Goal: Check status

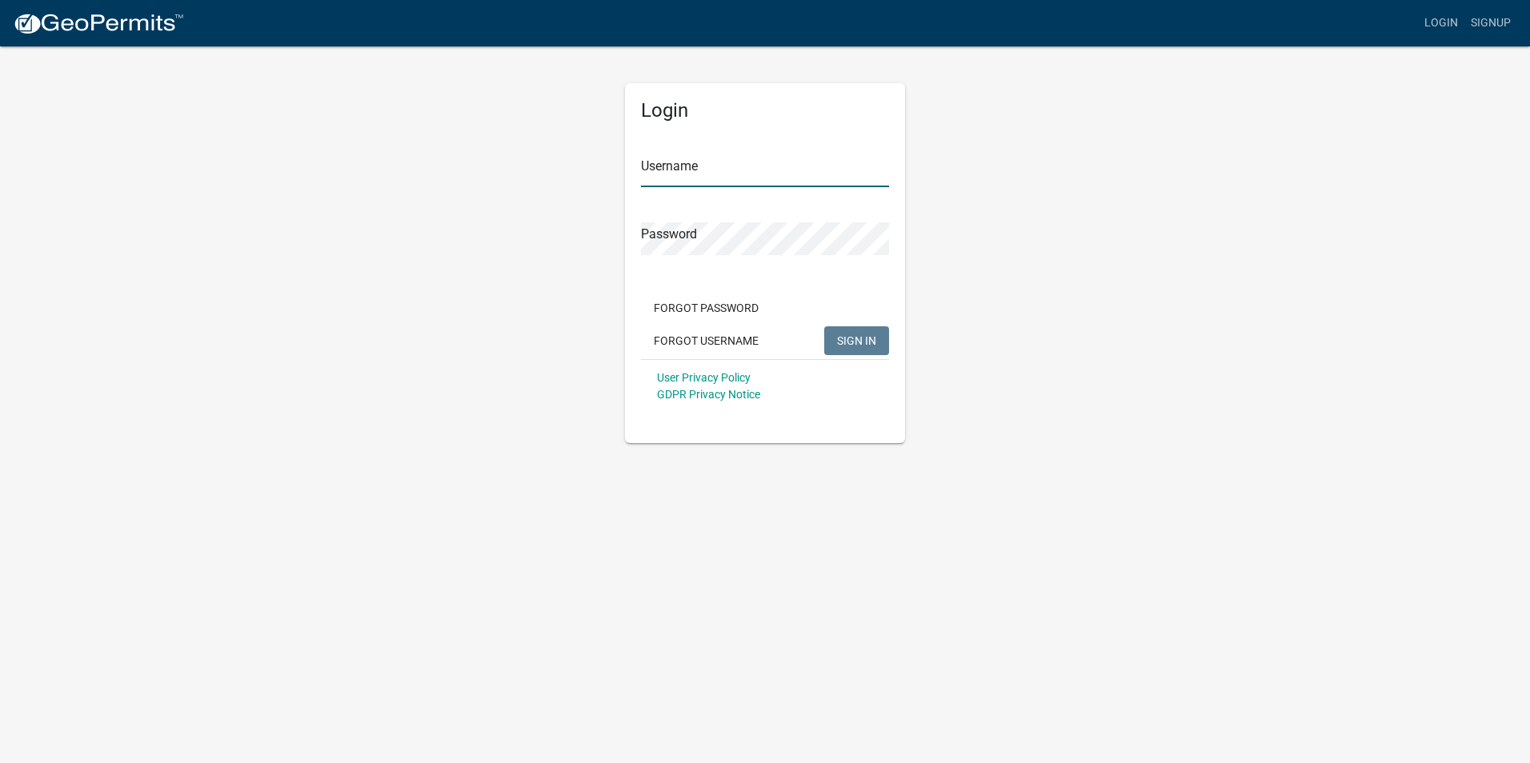
click at [747, 158] on input "Username" at bounding box center [765, 170] width 248 height 33
type input "Walker8760"
click at [838, 334] on span "SIGN IN" at bounding box center [856, 340] width 39 height 13
click at [678, 342] on button "Forgot Username" at bounding box center [706, 340] width 130 height 29
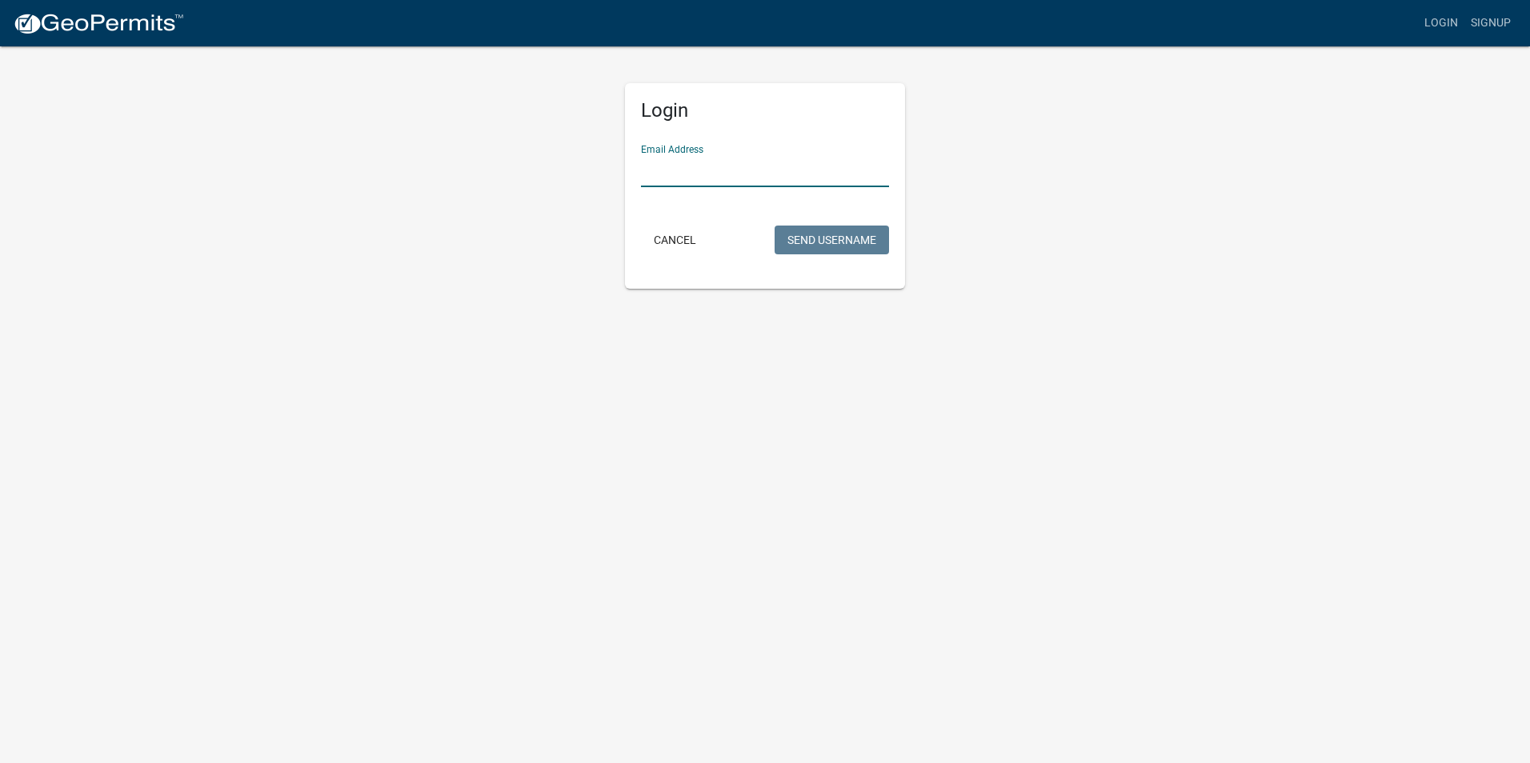
click at [750, 176] on input "Email Address" at bounding box center [765, 170] width 248 height 33
type input "[PERSON_NAME][EMAIL_ADDRESS][DOMAIN_NAME]"
click at [812, 235] on button "Send Username" at bounding box center [831, 240] width 114 height 29
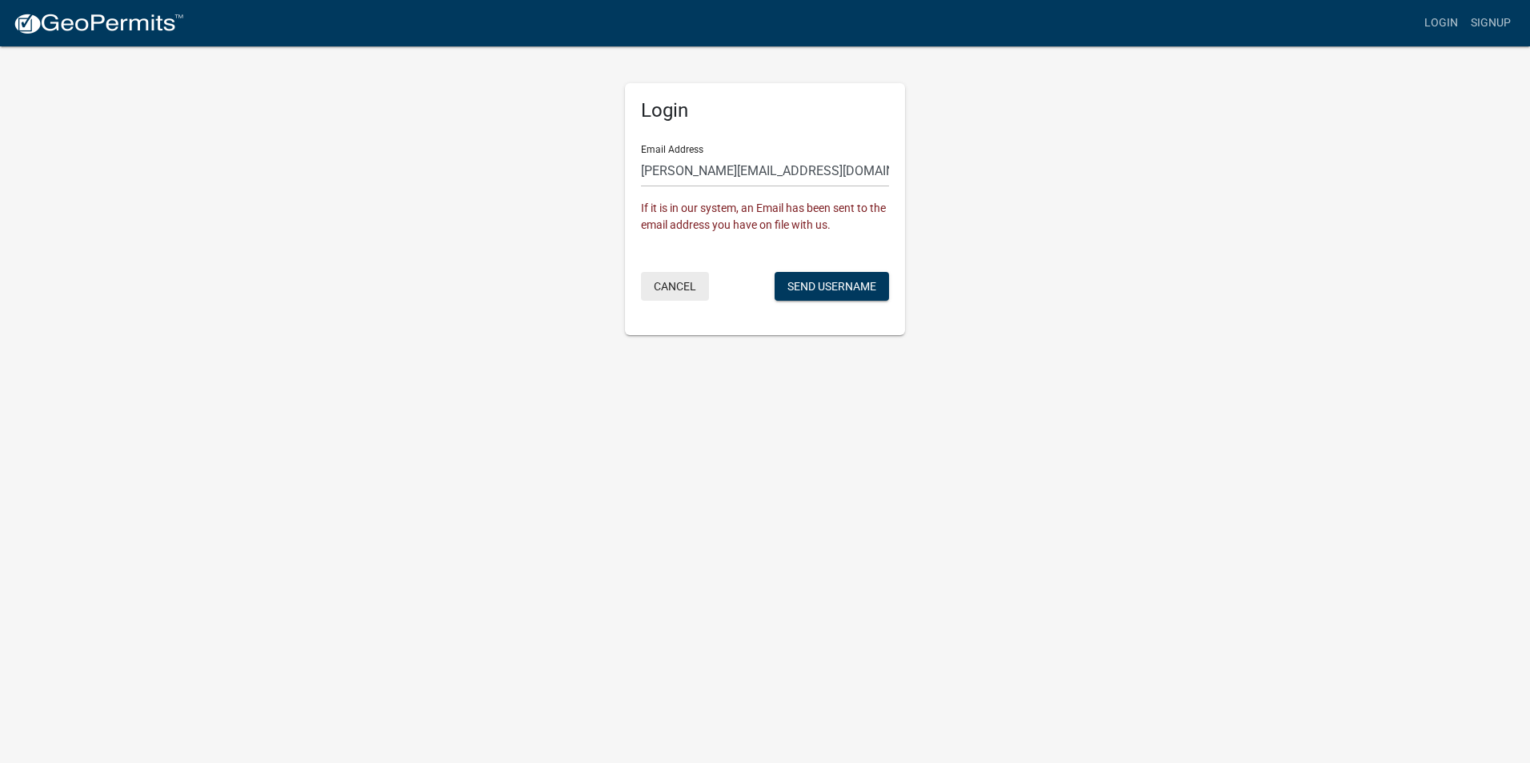
click at [659, 289] on button "Cancel" at bounding box center [675, 286] width 68 height 29
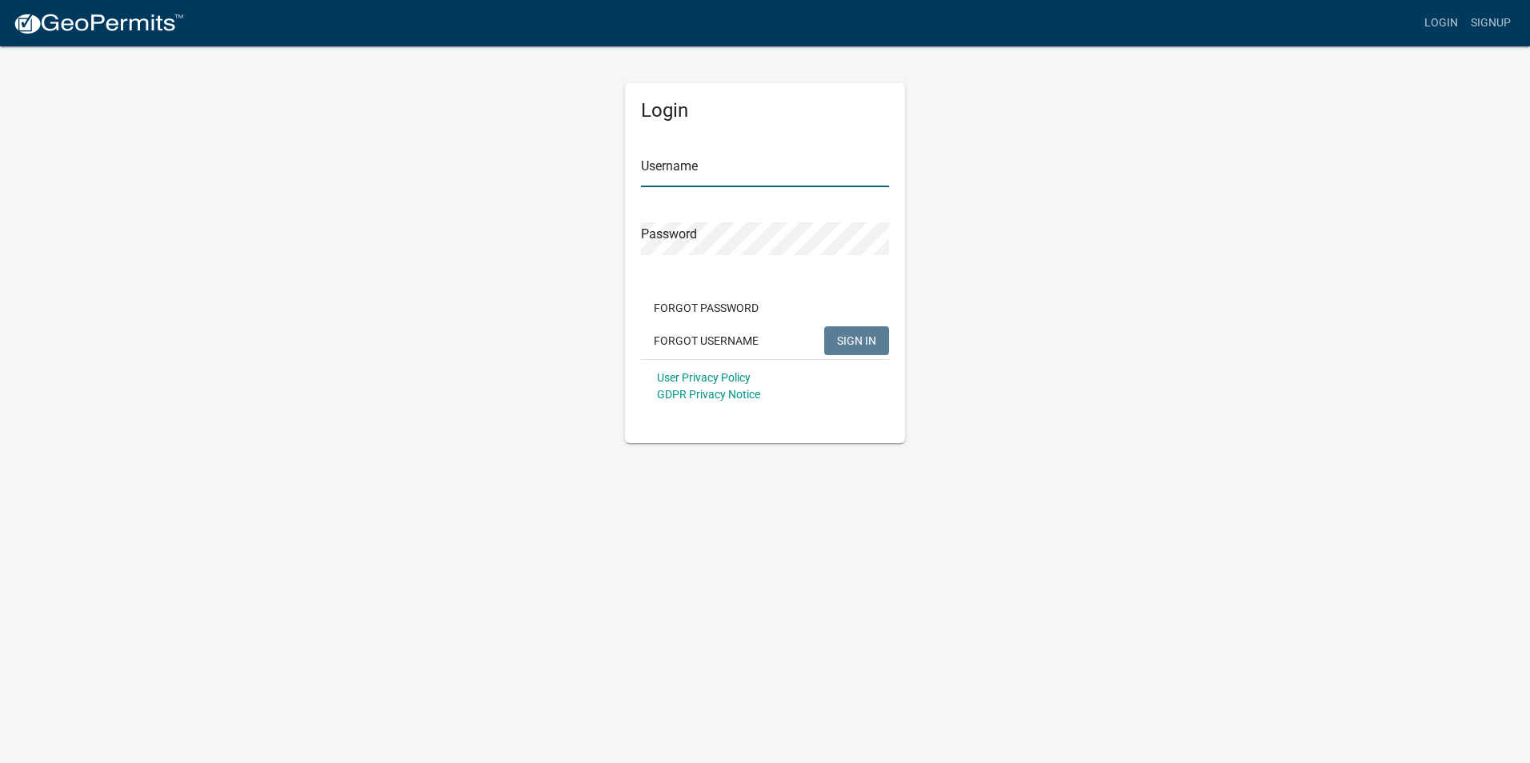
click at [694, 171] on input "Username" at bounding box center [765, 170] width 248 height 33
type input "G WM WALKERCONSTRUCTION COMPANY INC"
click at [725, 311] on button "Forgot Password" at bounding box center [706, 308] width 130 height 29
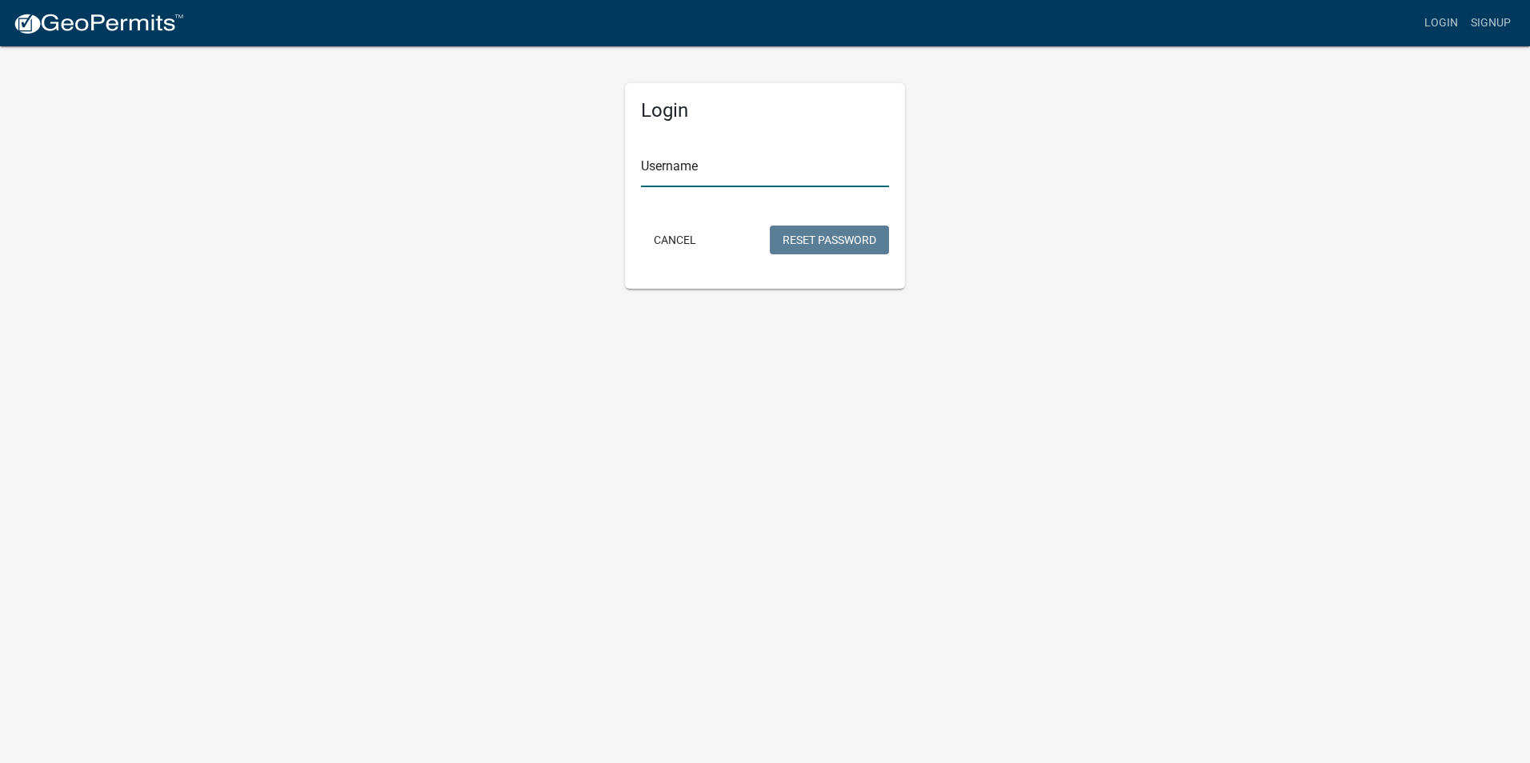
click at [746, 165] on input "Username" at bounding box center [765, 170] width 248 height 33
type input "G WM WALKERCONSTRUCTION COMPANY INC"
click at [818, 241] on button "Reset Password" at bounding box center [829, 240] width 119 height 29
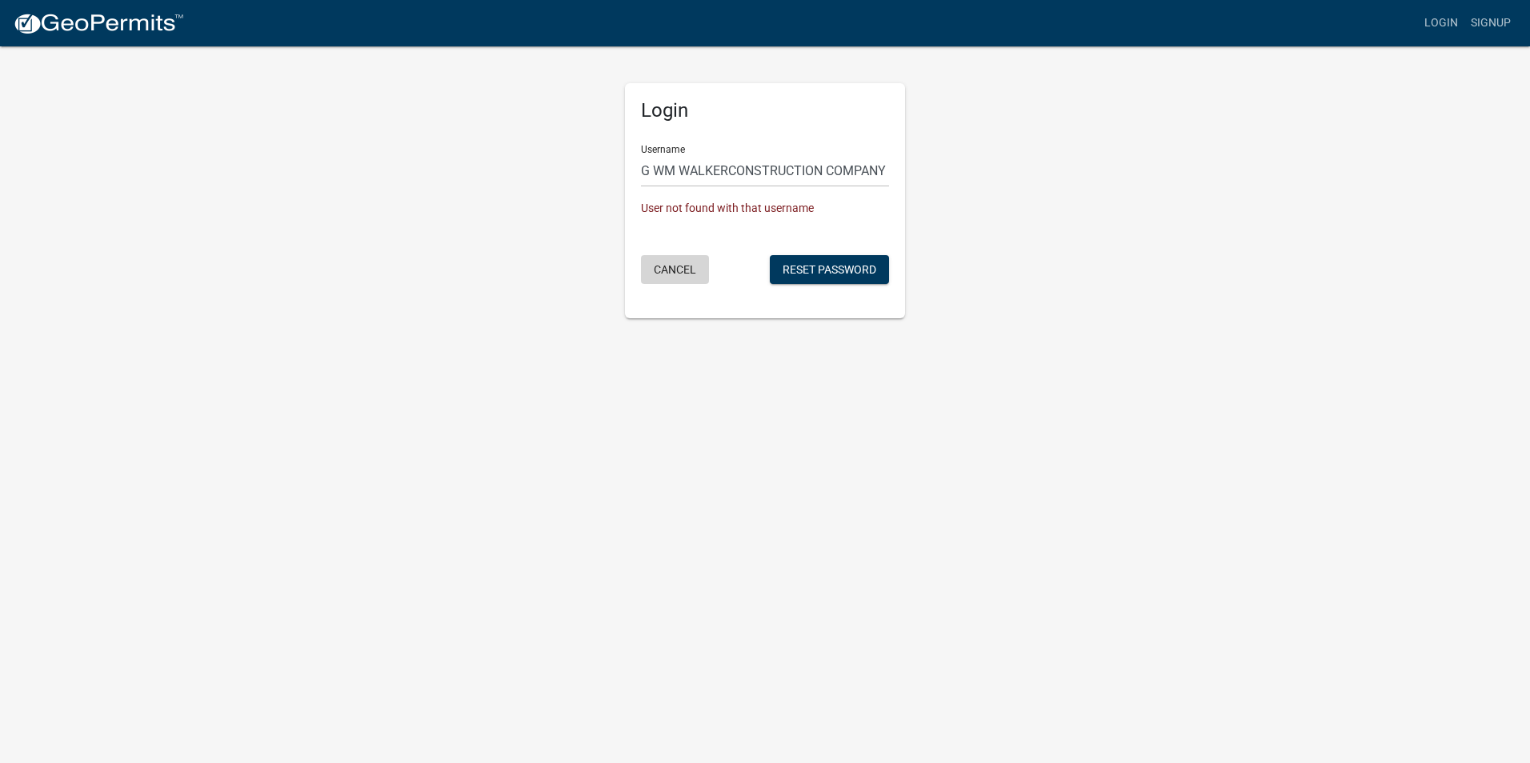
click at [676, 268] on button "Cancel" at bounding box center [675, 269] width 68 height 29
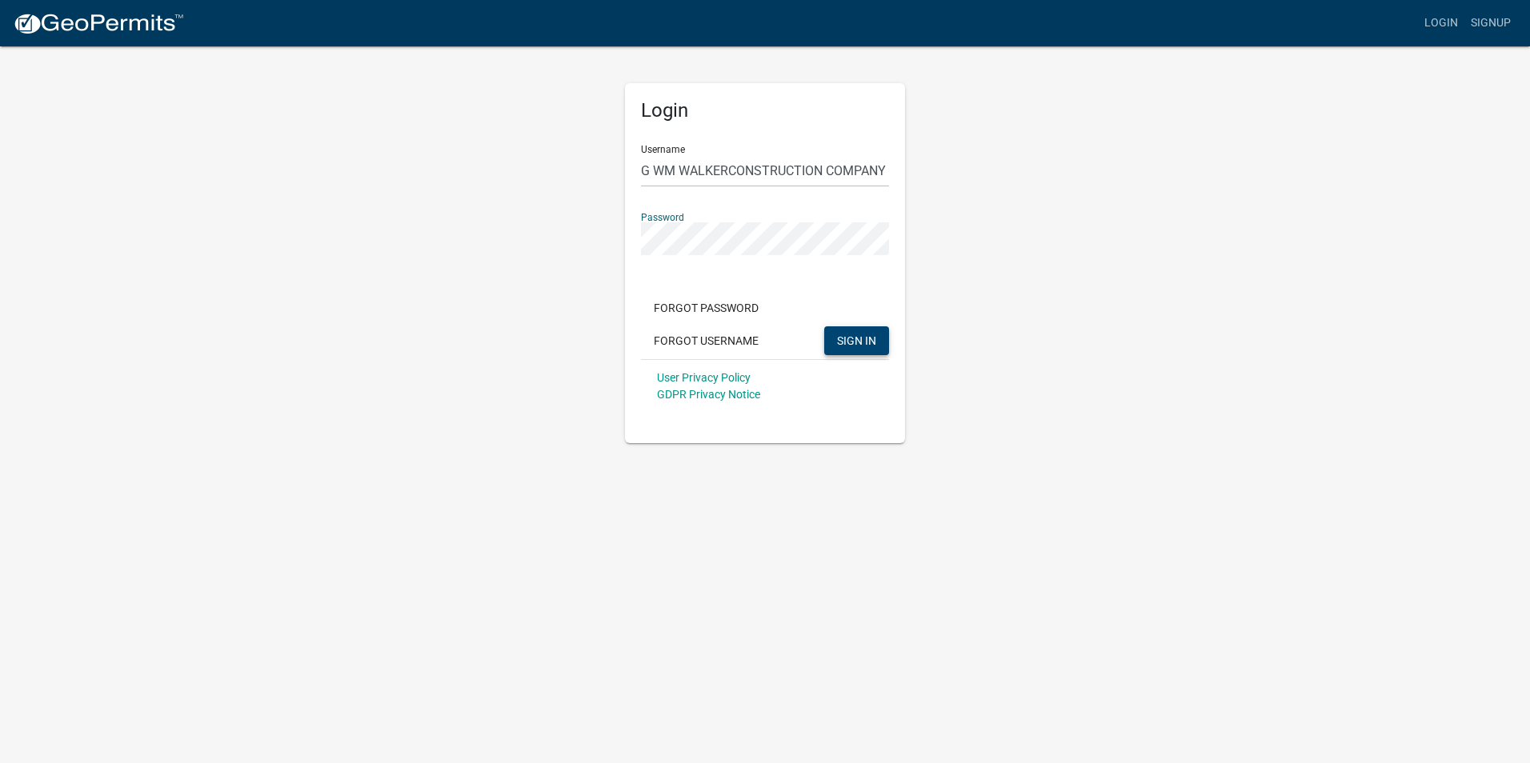
click at [852, 346] on span "SIGN IN" at bounding box center [856, 340] width 39 height 13
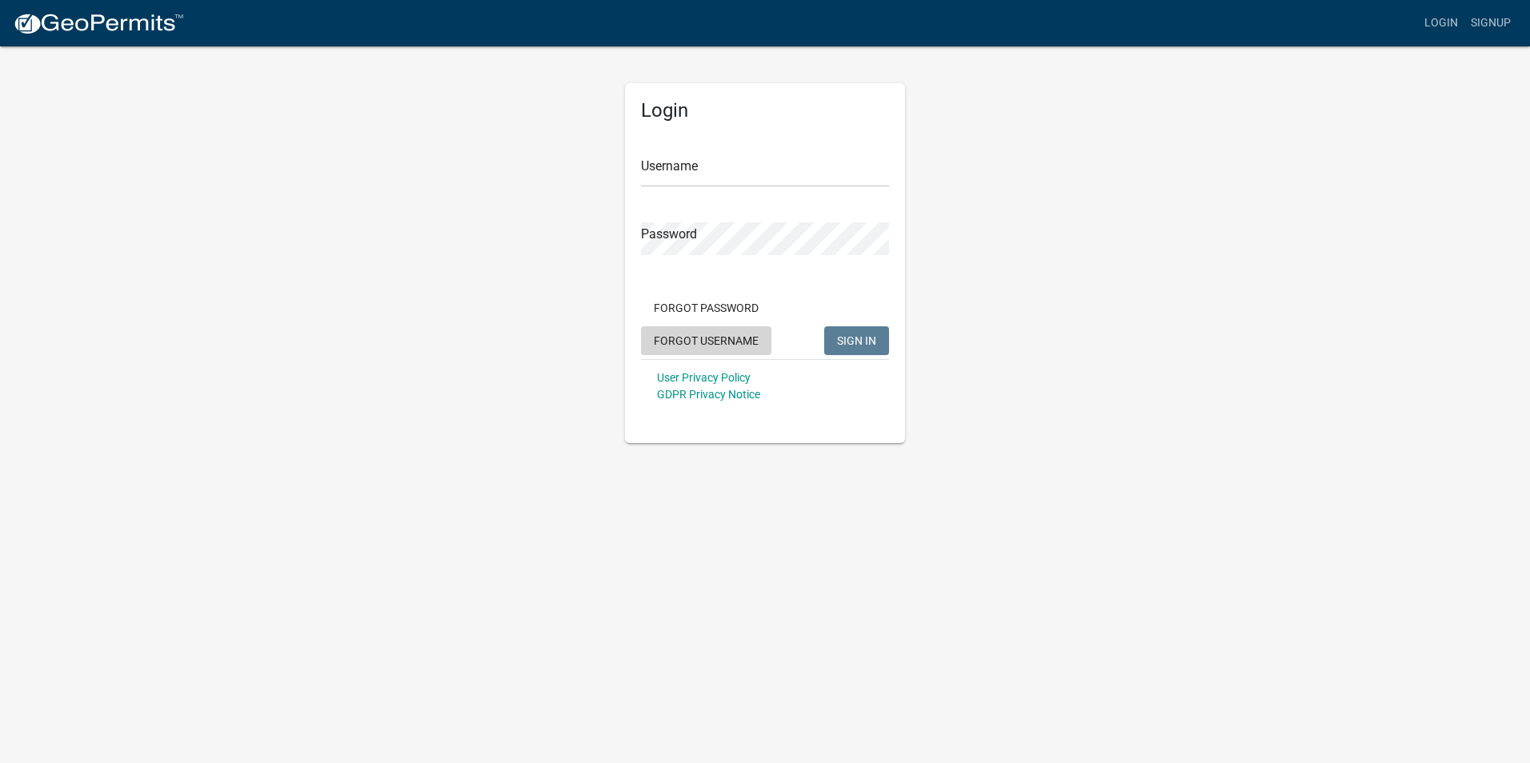
click at [691, 338] on button "Forgot Username" at bounding box center [706, 340] width 130 height 29
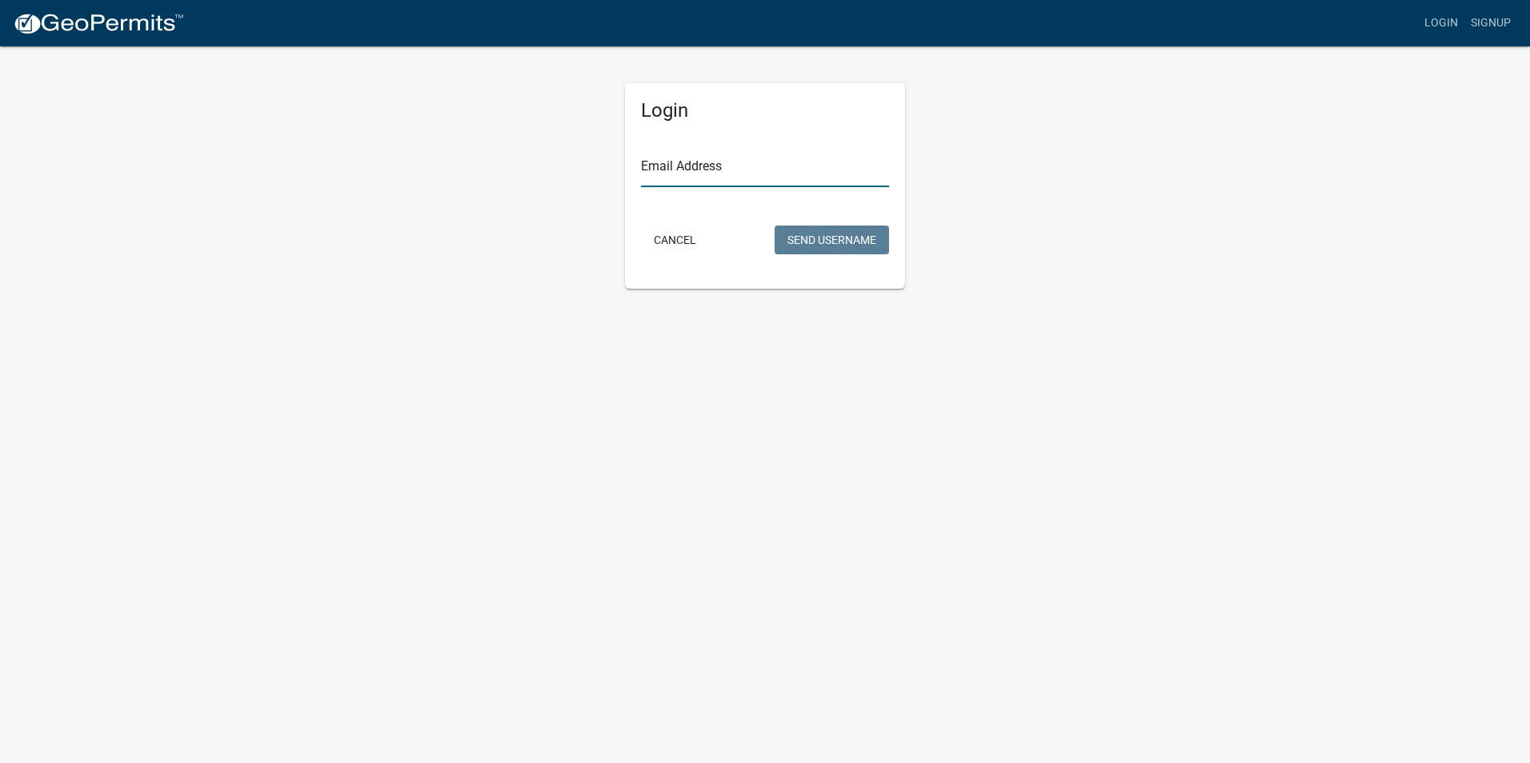
click at [686, 179] on input "Email Address" at bounding box center [765, 170] width 248 height 33
type input "jim@walkerconstructionco.com"
click at [807, 244] on button "Send Username" at bounding box center [831, 240] width 114 height 29
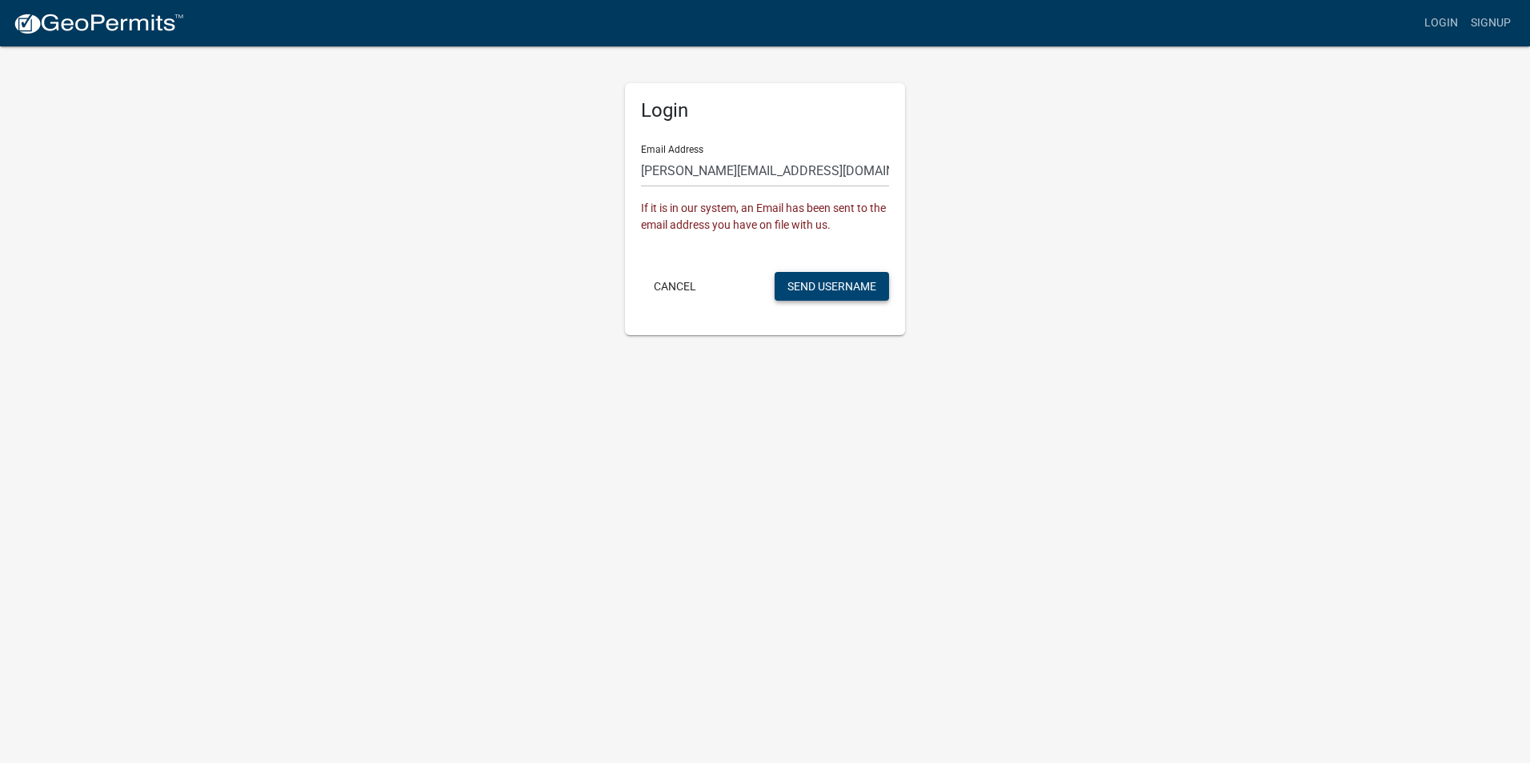
click at [836, 288] on button "Send Username" at bounding box center [831, 286] width 114 height 29
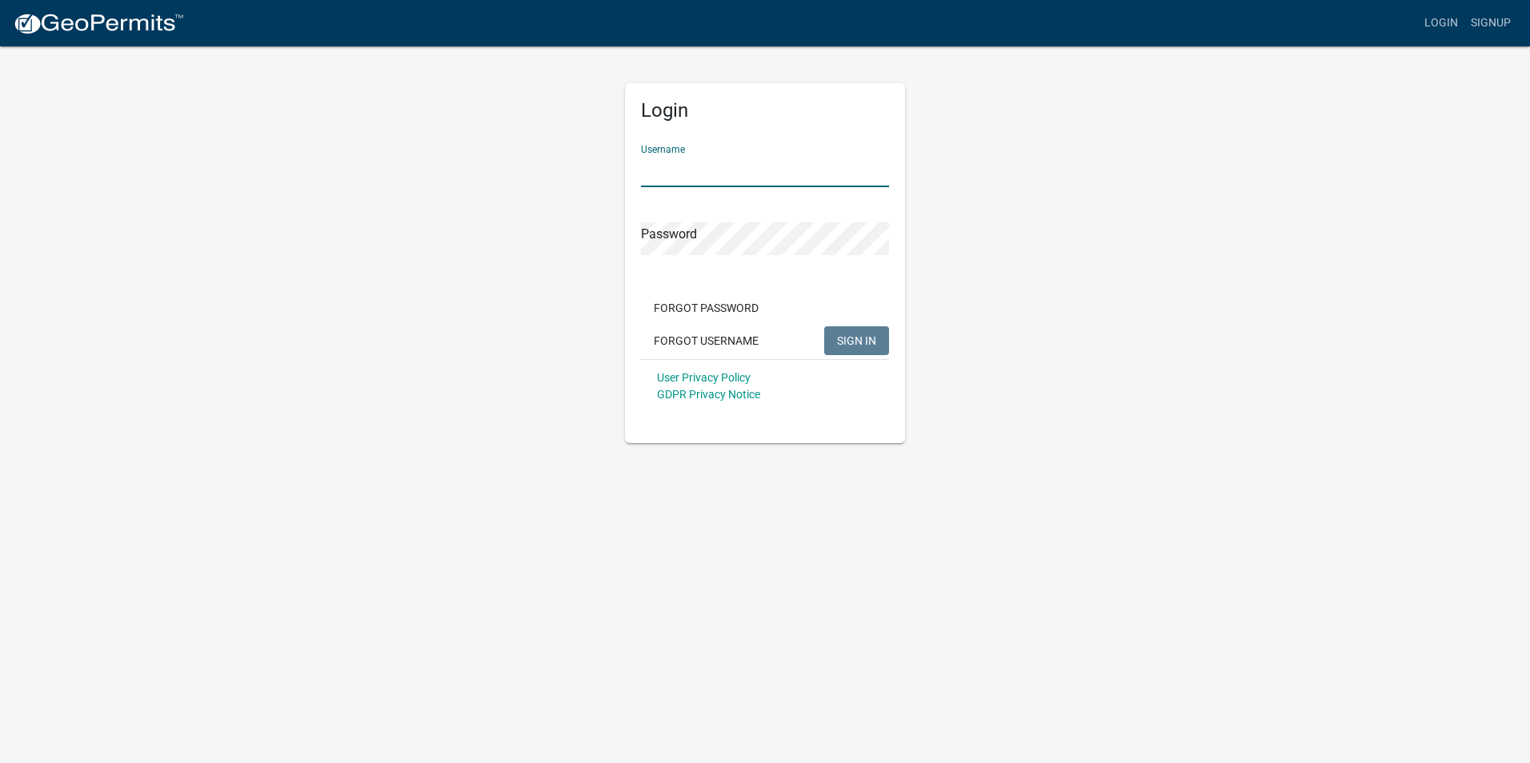
click at [757, 165] on input "Username" at bounding box center [765, 170] width 248 height 33
type input "Walker8760"
click at [851, 335] on span "SIGN IN" at bounding box center [856, 340] width 39 height 13
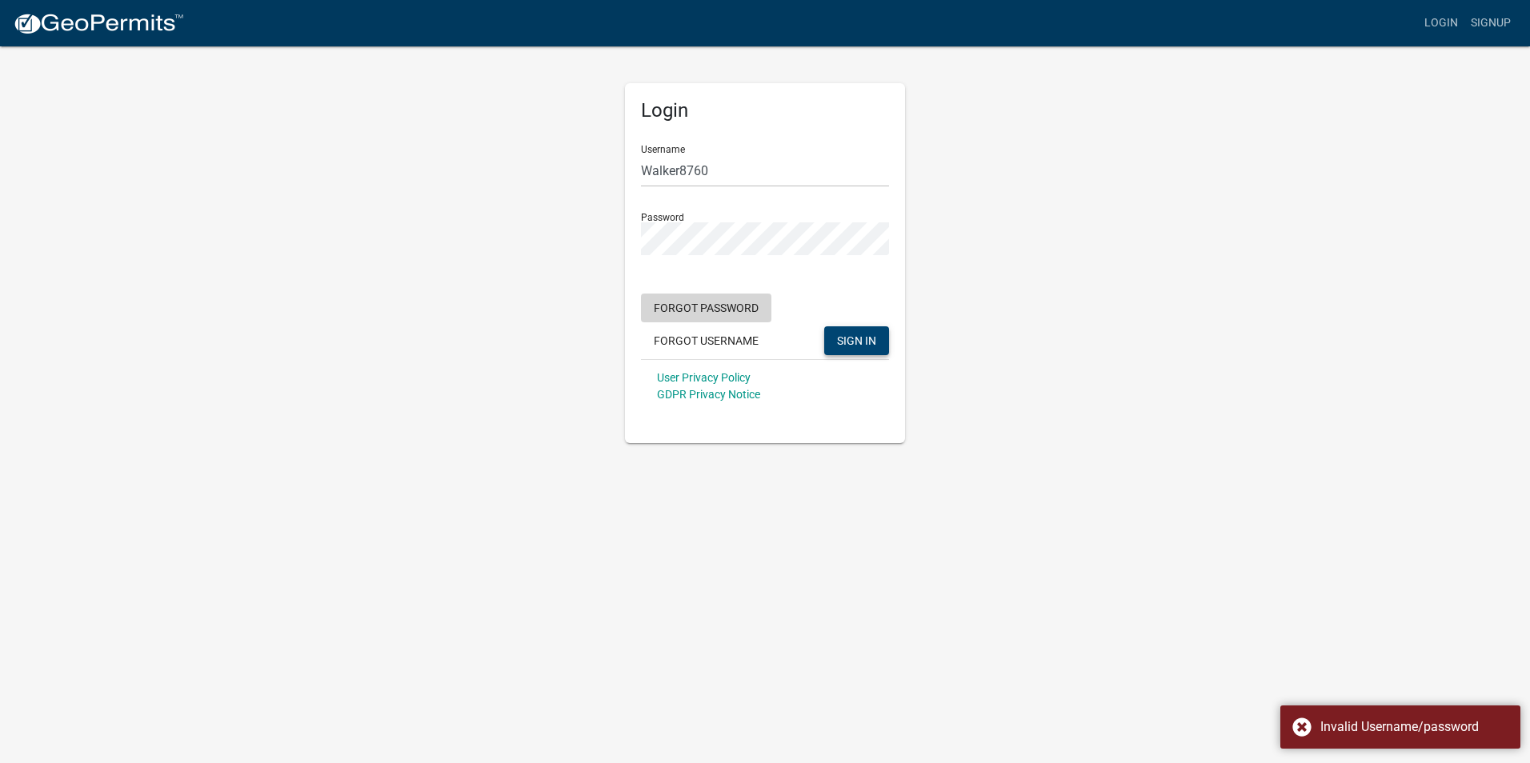
click at [704, 313] on button "Forgot Password" at bounding box center [706, 308] width 130 height 29
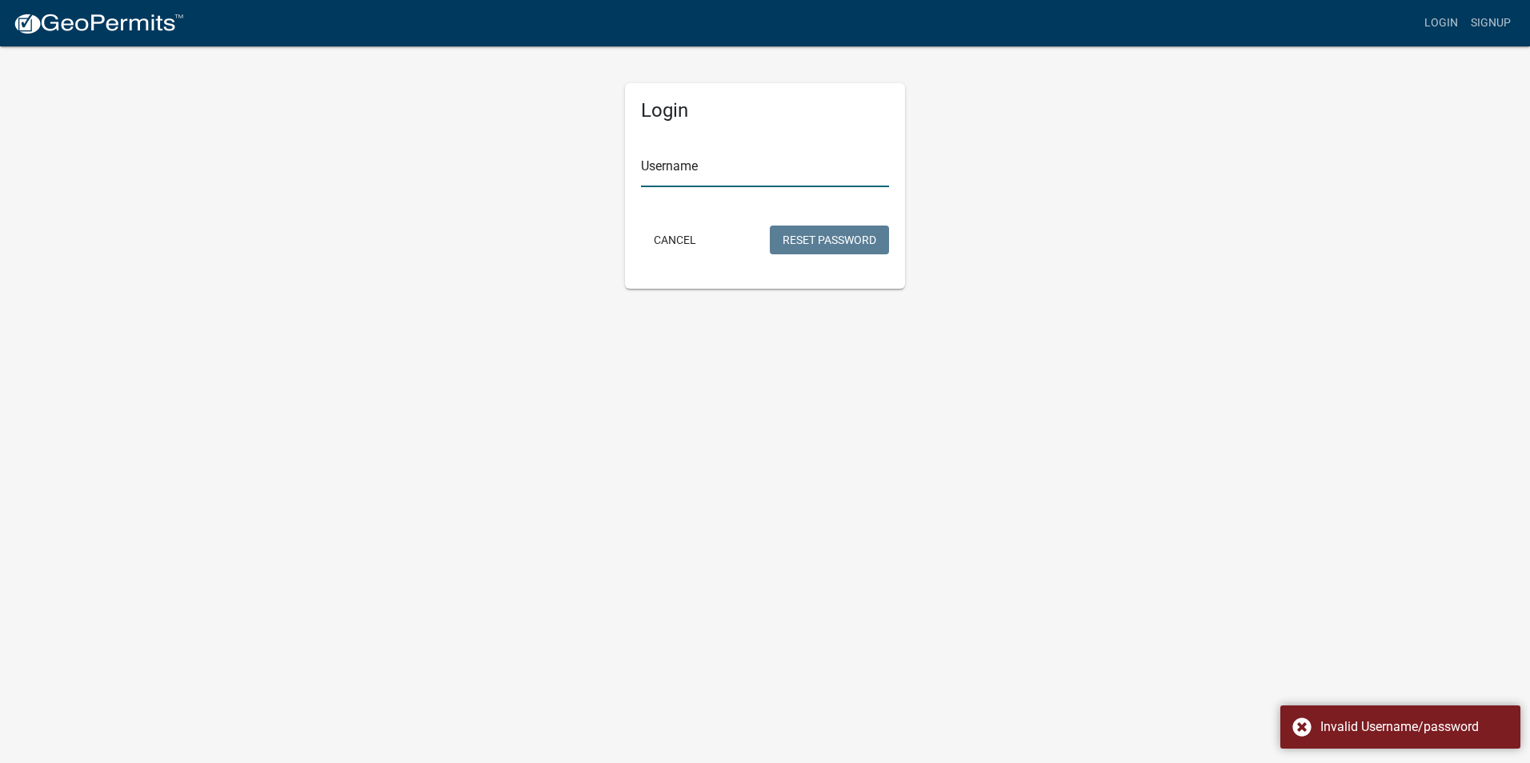
click at [727, 170] on input "Username" at bounding box center [765, 170] width 248 height 33
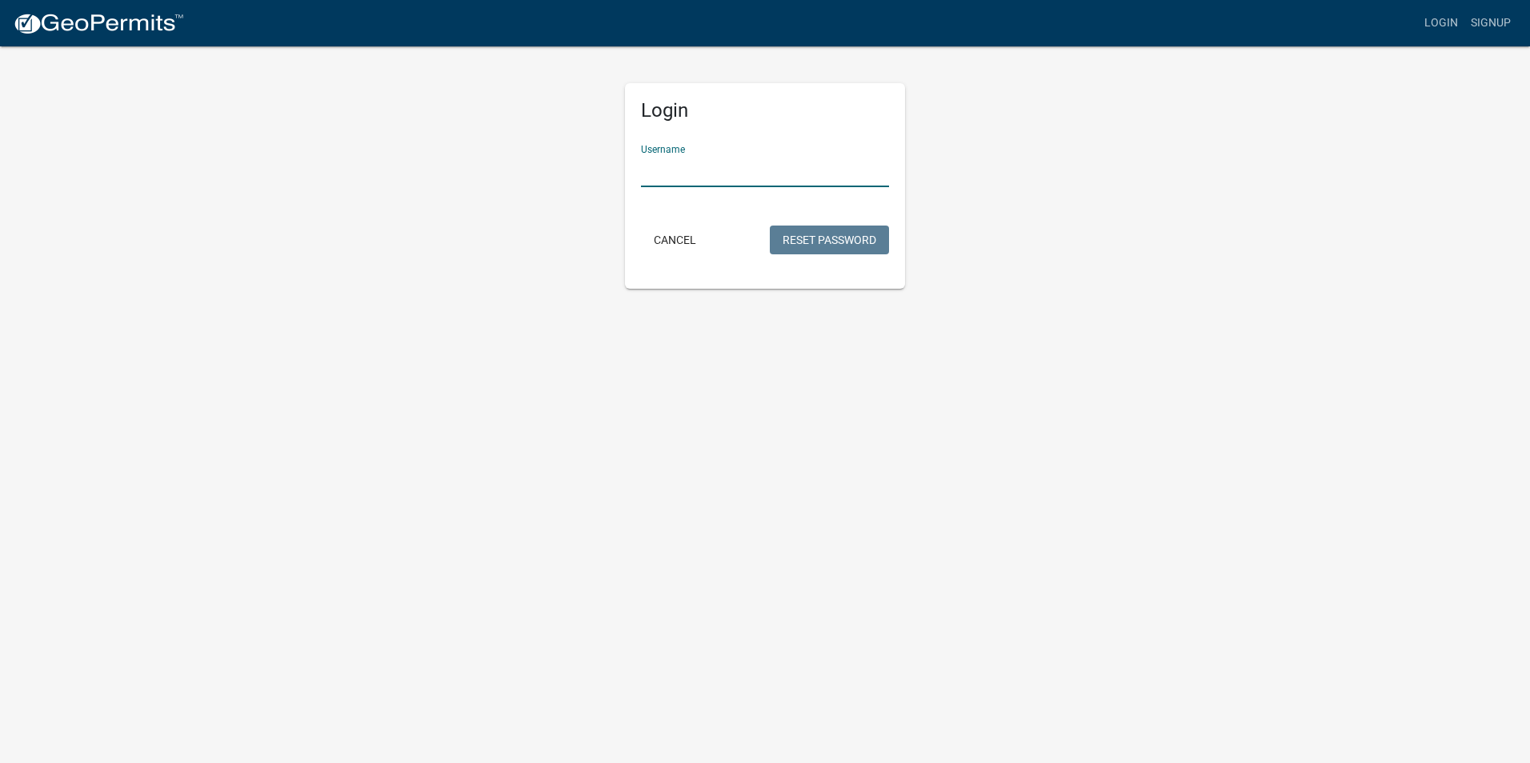
type input "Walker8760"
click at [821, 242] on button "Reset Password" at bounding box center [829, 240] width 119 height 29
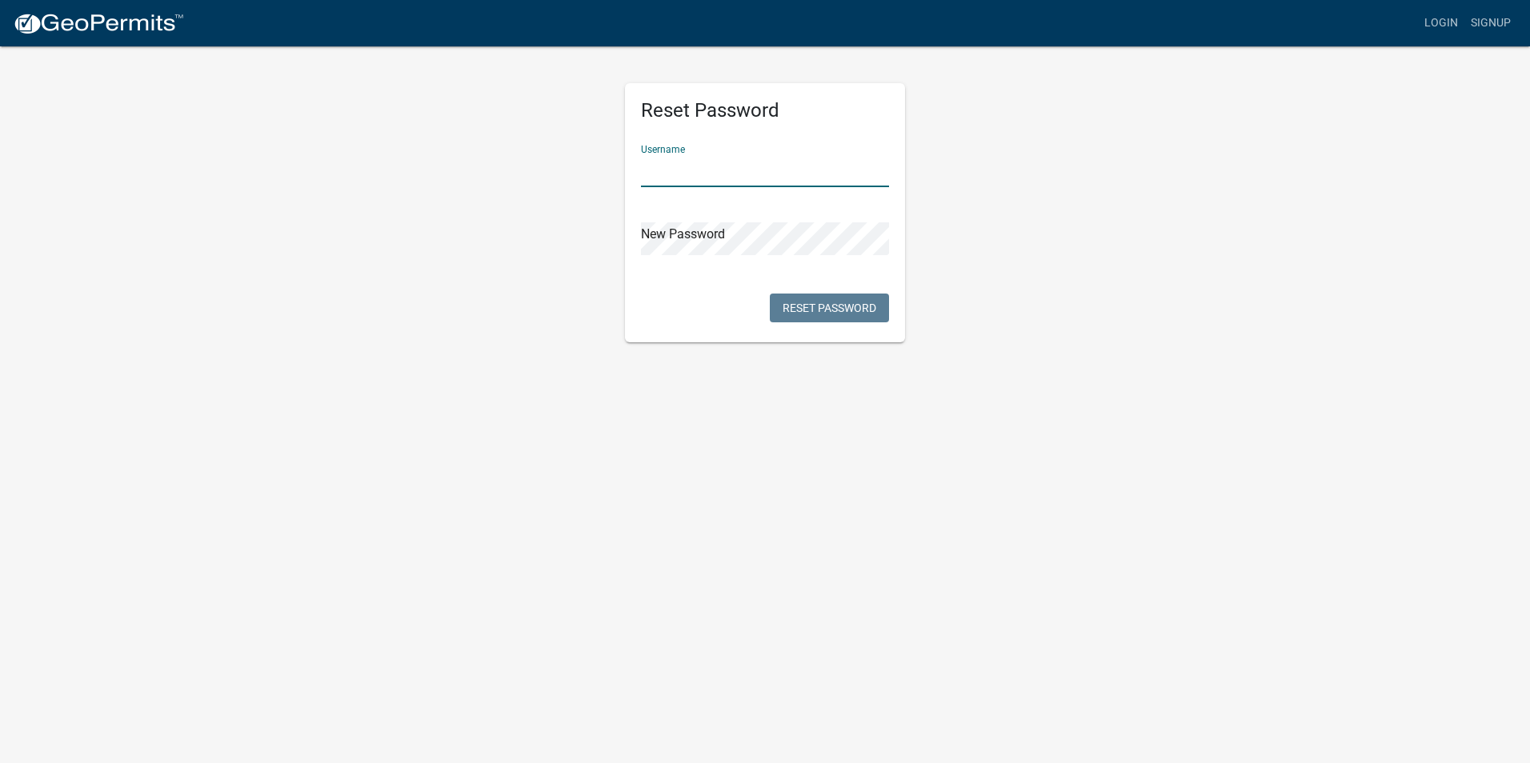
click at [766, 161] on input "text" at bounding box center [765, 170] width 248 height 33
type input "Walker8760"
click at [809, 305] on button "Reset Password" at bounding box center [829, 308] width 119 height 29
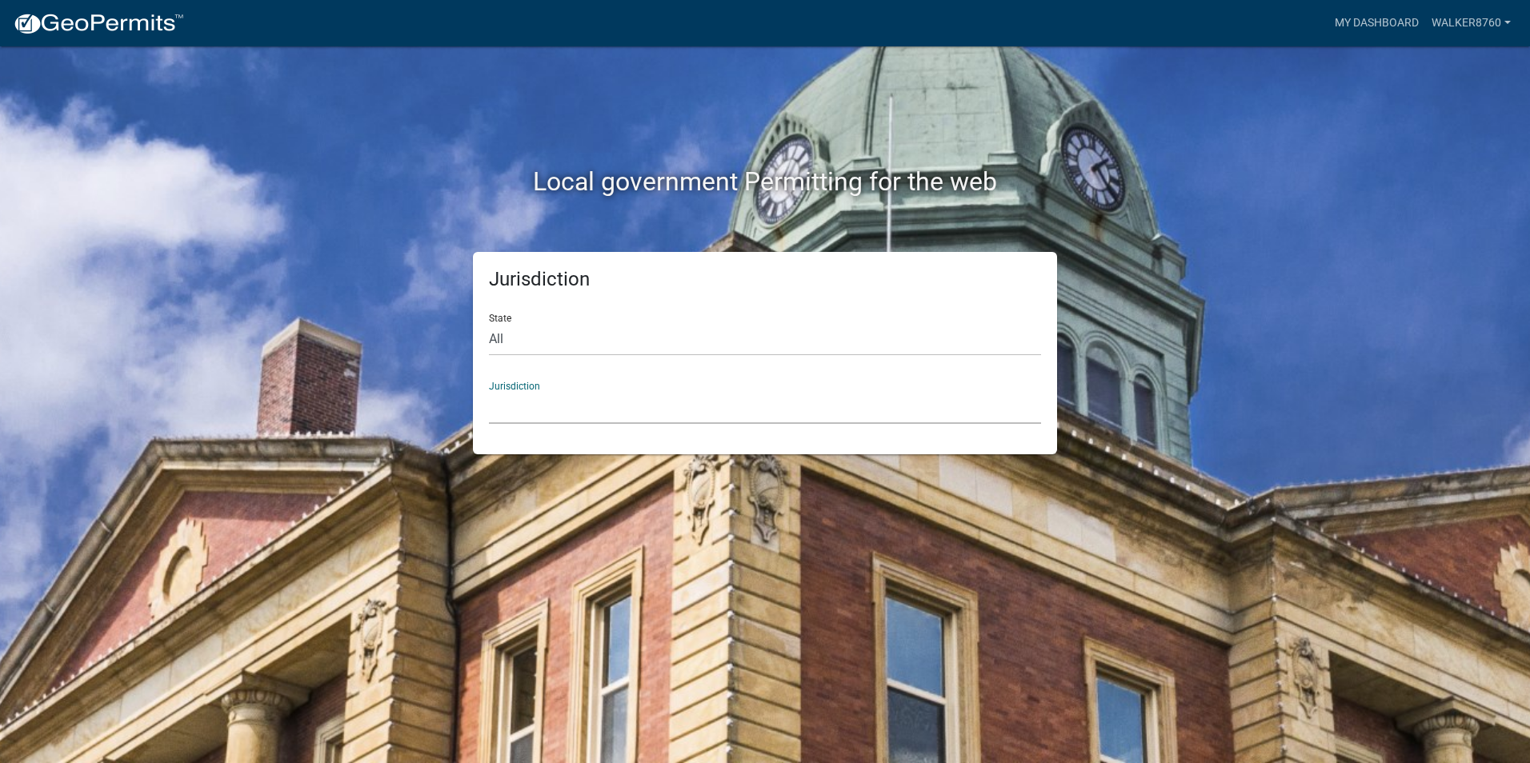
click at [582, 404] on select "[GEOGRAPHIC_DATA], [US_STATE] [GEOGRAPHIC_DATA], [US_STATE][PERSON_NAME][GEOGRA…" at bounding box center [765, 407] width 552 height 33
click at [585, 397] on select "Custer County, Colorado Carroll County, Georgia Cook County, Georgia Crawford C…" at bounding box center [765, 407] width 552 height 33
click at [526, 421] on select "Custer County, Colorado Carroll County, Georgia Cook County, Georgia Crawford C…" at bounding box center [765, 407] width 552 height 33
click at [656, 388] on div "Jurisdiction Custer County, Colorado Carroll County, Georgia Cook County, Georg…" at bounding box center [765, 396] width 552 height 55
click at [662, 409] on select "Custer County, Colorado Carroll County, Georgia Cook County, Georgia Crawford C…" at bounding box center [765, 407] width 552 height 33
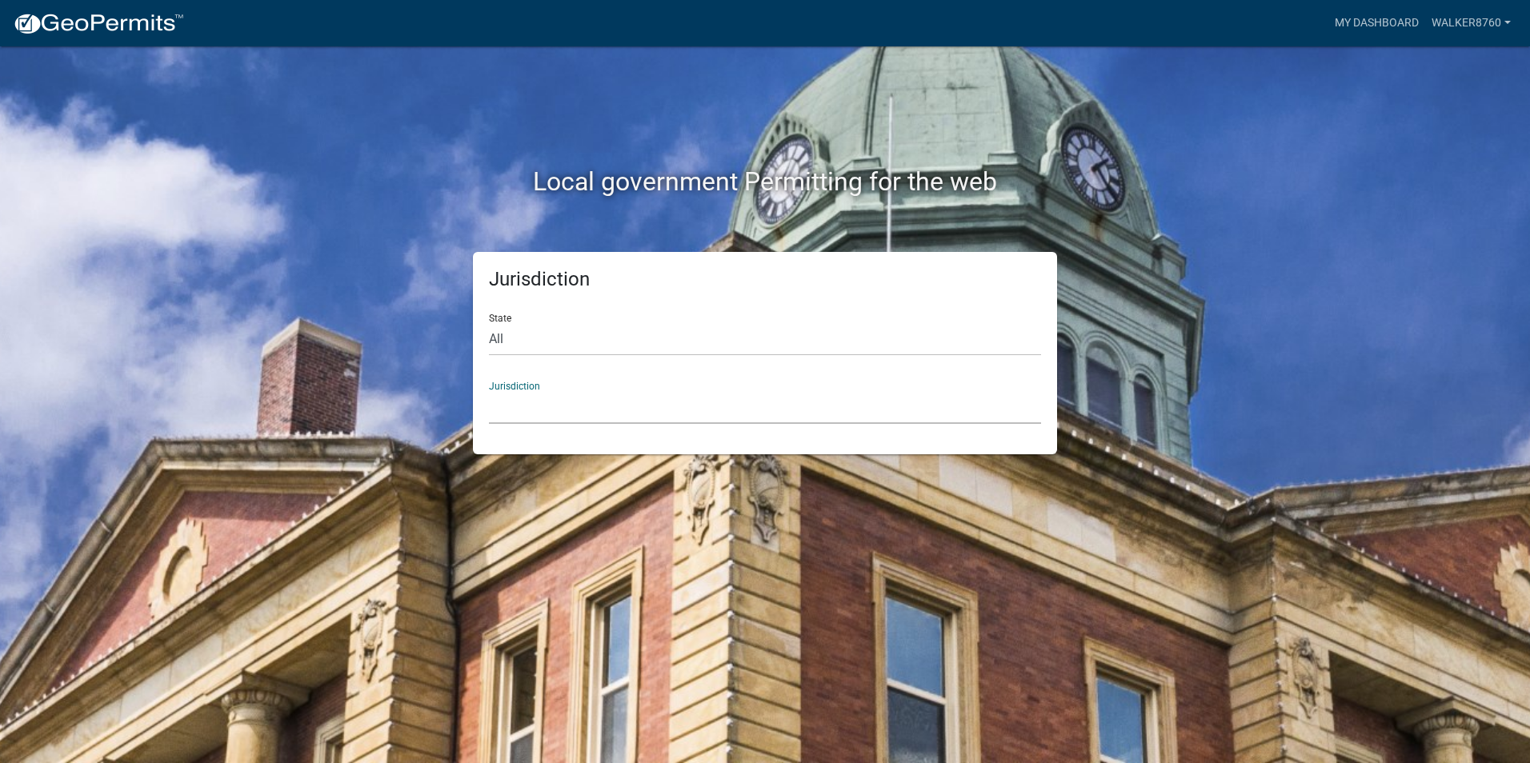
click at [552, 406] on select "Custer County, Colorado Carroll County, Georgia Cook County, Georgia Crawford C…" at bounding box center [765, 407] width 552 height 33
click at [605, 398] on select "Custer County, Colorado Carroll County, Georgia Cook County, Georgia Crawford C…" at bounding box center [765, 407] width 552 height 33
click at [568, 406] on select "Custer County, Colorado Carroll County, Georgia Cook County, Georgia Crawford C…" at bounding box center [765, 407] width 552 height 33
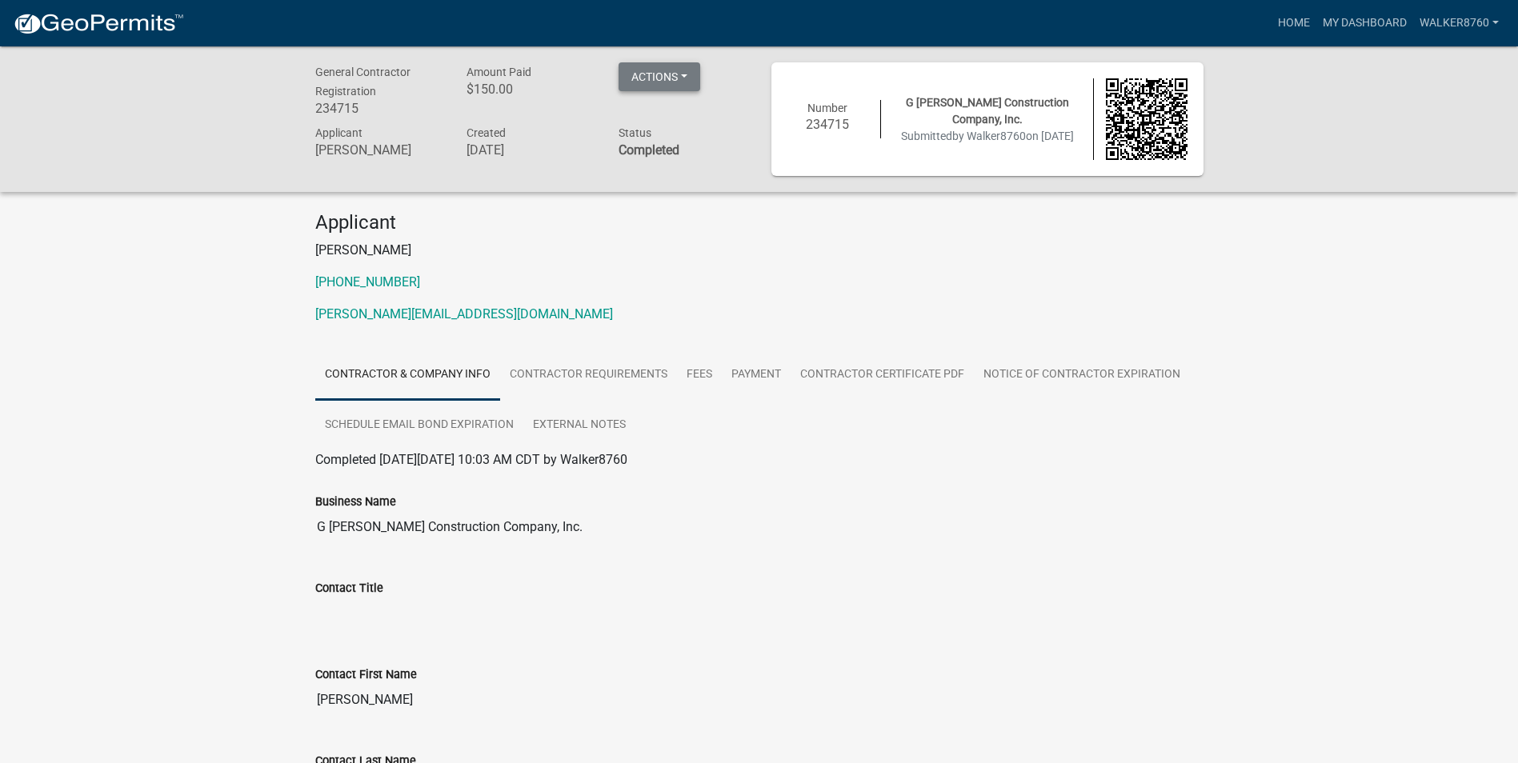
click at [694, 77] on button "Actions" at bounding box center [659, 76] width 82 height 29
click at [693, 114] on link "View receipt" at bounding box center [682, 118] width 128 height 38
